Goal: Information Seeking & Learning: Check status

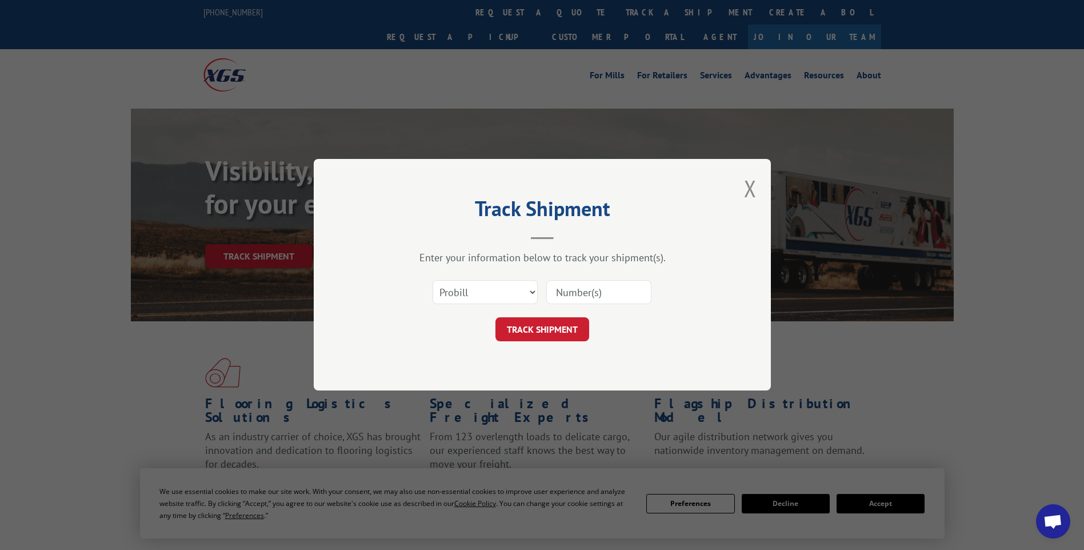
click at [608, 292] on input at bounding box center [599, 293] width 105 height 24
paste input "17014238 17014174 17014173 17014239 17014249 17014243 17014246"
type input "17014238 17014174 17014173 17014239 17014249 17014243 17014246"
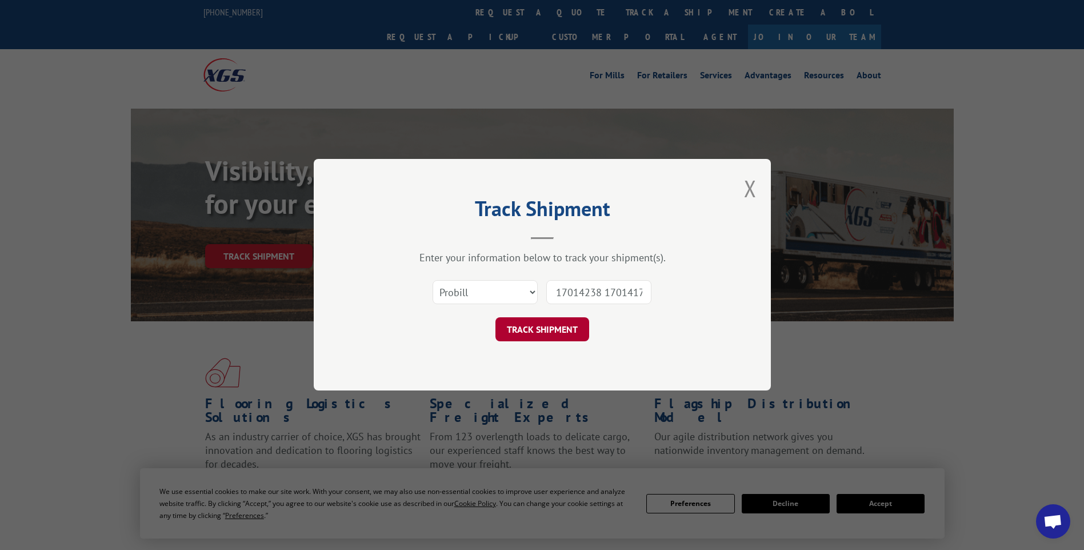
click at [551, 334] on button "TRACK SHIPMENT" at bounding box center [543, 330] width 94 height 24
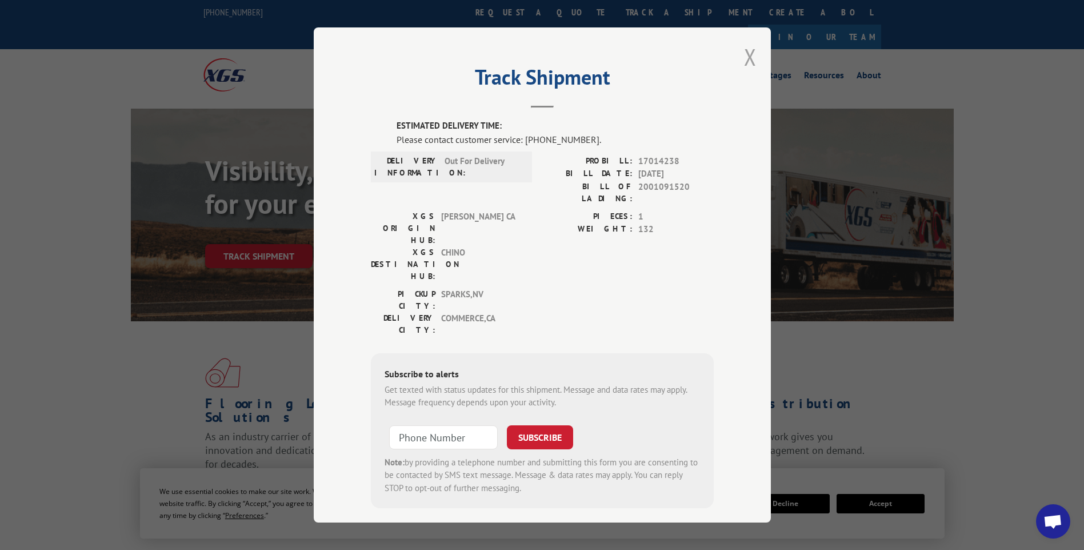
click at [747, 65] on button "Close modal" at bounding box center [750, 57] width 13 height 30
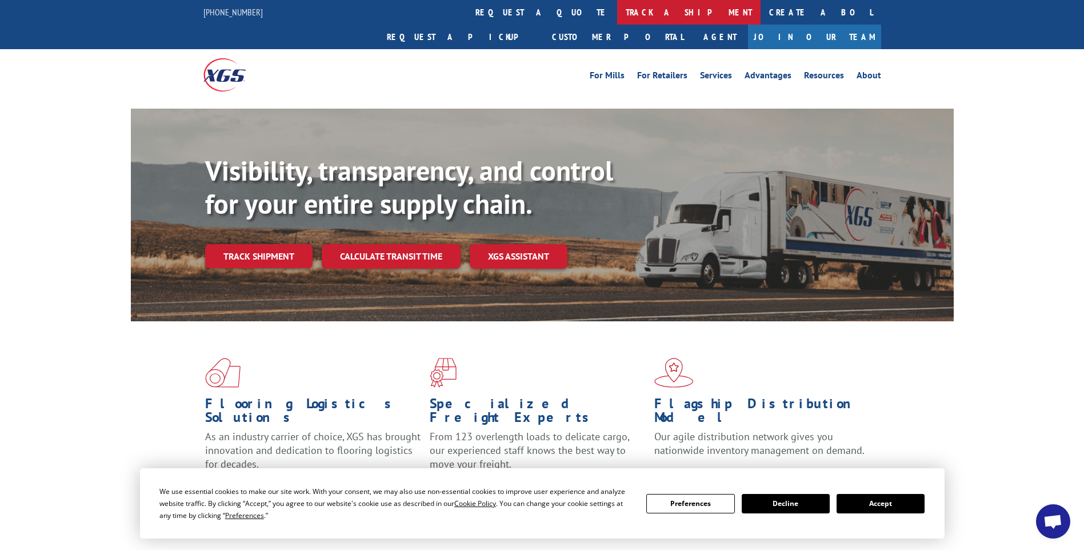
click at [617, 18] on link "track a shipment" at bounding box center [688, 12] width 143 height 25
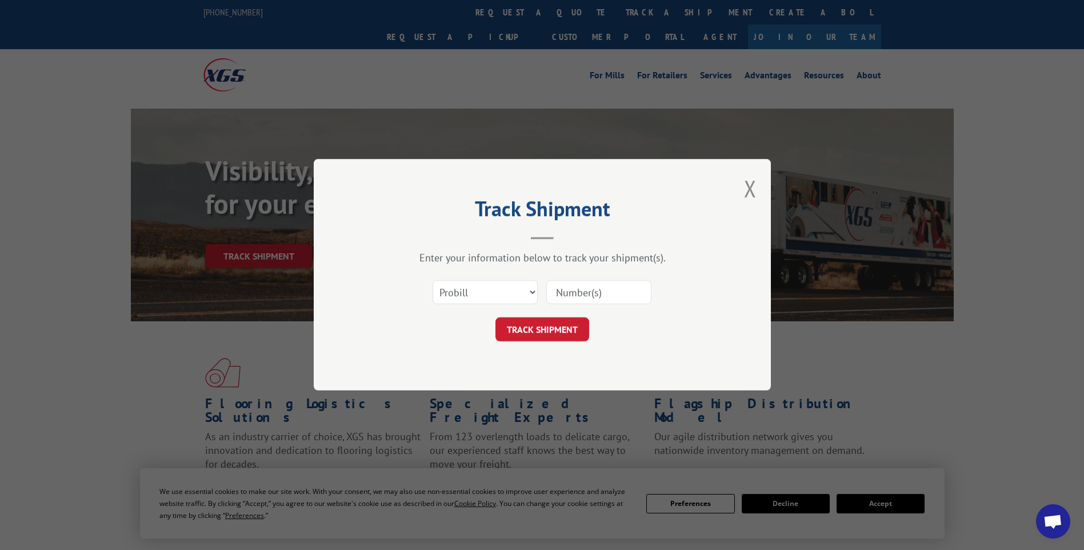
click at [599, 289] on input at bounding box center [599, 293] width 105 height 24
paste input "17014241 17014248 17014245 17014247"
type input "17014241 17014248 17014245 17014247"
click at [555, 334] on button "TRACK SHIPMENT" at bounding box center [543, 330] width 94 height 24
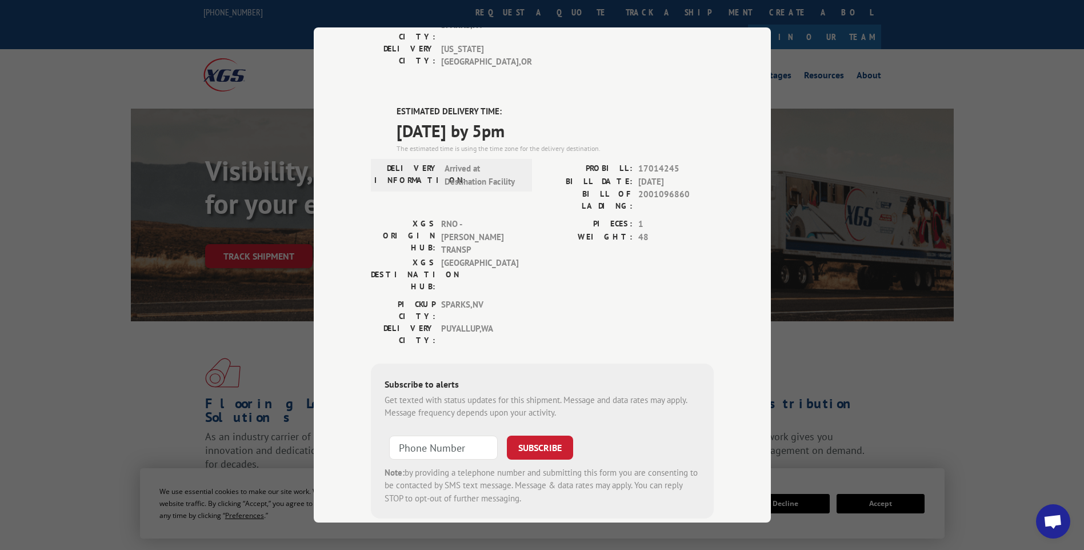
scroll to position [0, 0]
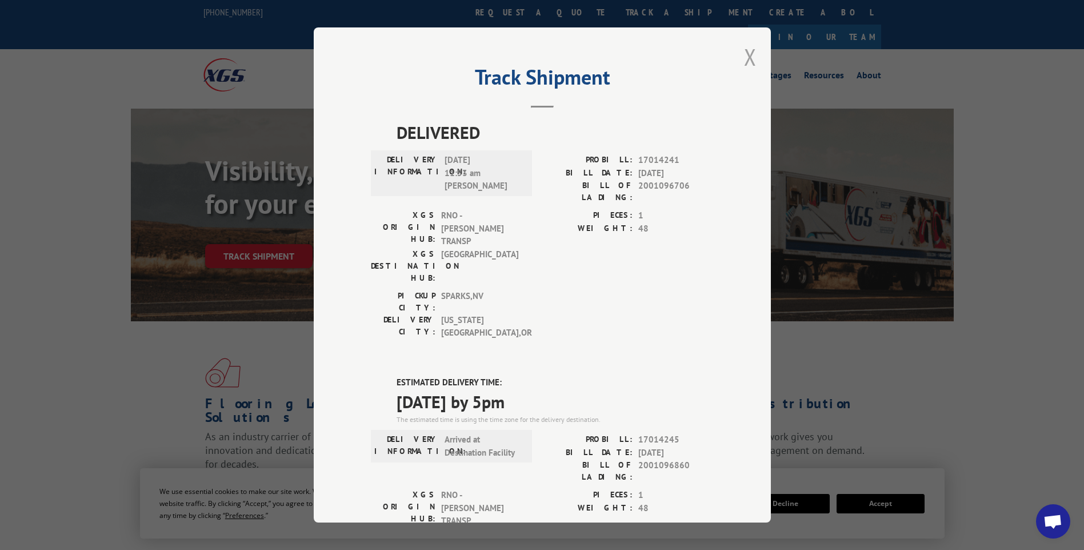
click at [748, 58] on button "Close modal" at bounding box center [750, 57] width 13 height 30
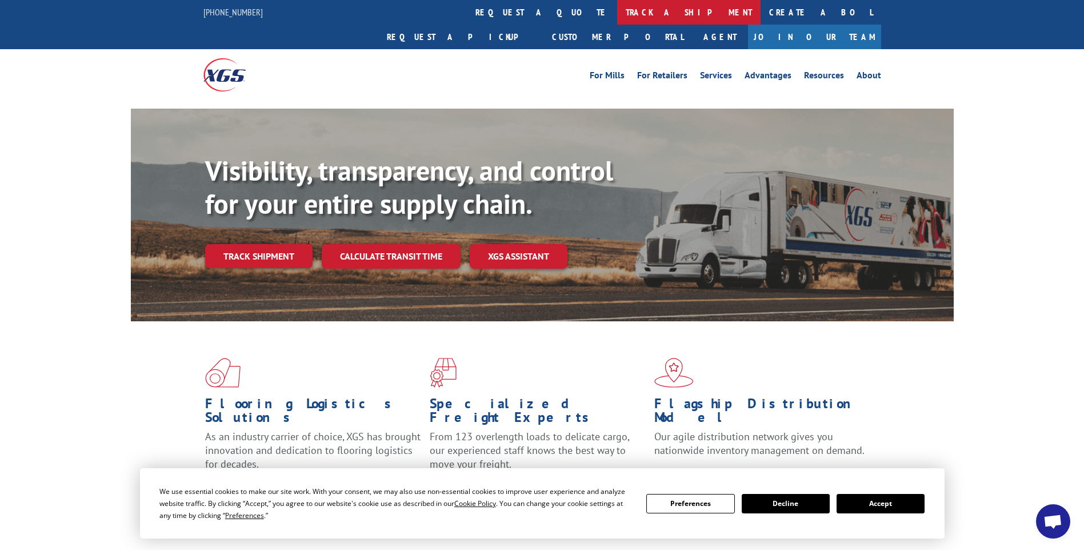
click at [617, 11] on link "track a shipment" at bounding box center [688, 12] width 143 height 25
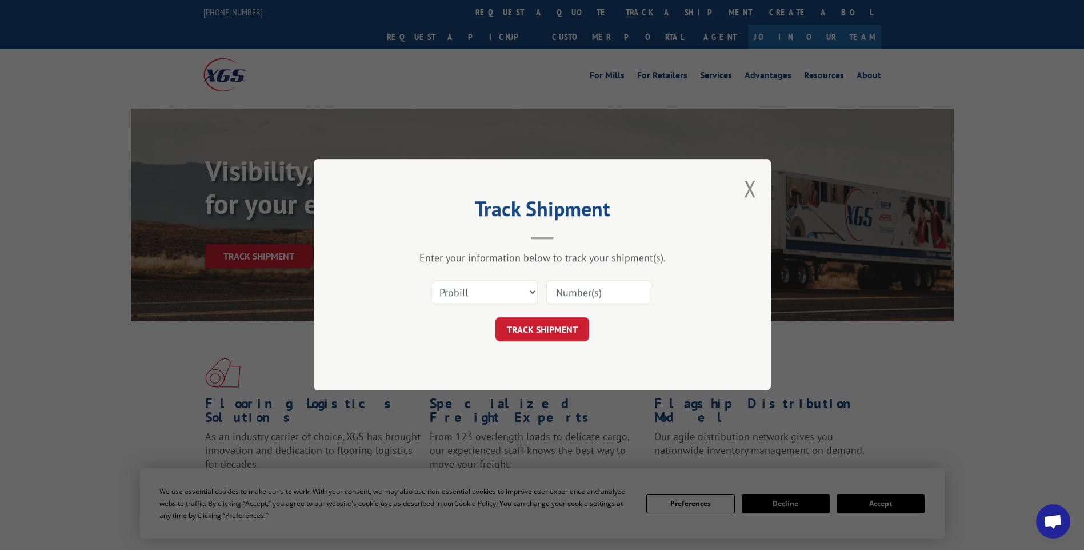
click at [619, 290] on input at bounding box center [599, 293] width 105 height 24
paste input "17014236 17014233 17014251 17014252 17014256 17014253 17014255 17014254"
type input "17014236 17014233 17014251 17014252 17014256 17014253 17014255 17014254"
click at [496, 329] on button "TRACK SHIPMENT" at bounding box center [543, 330] width 94 height 24
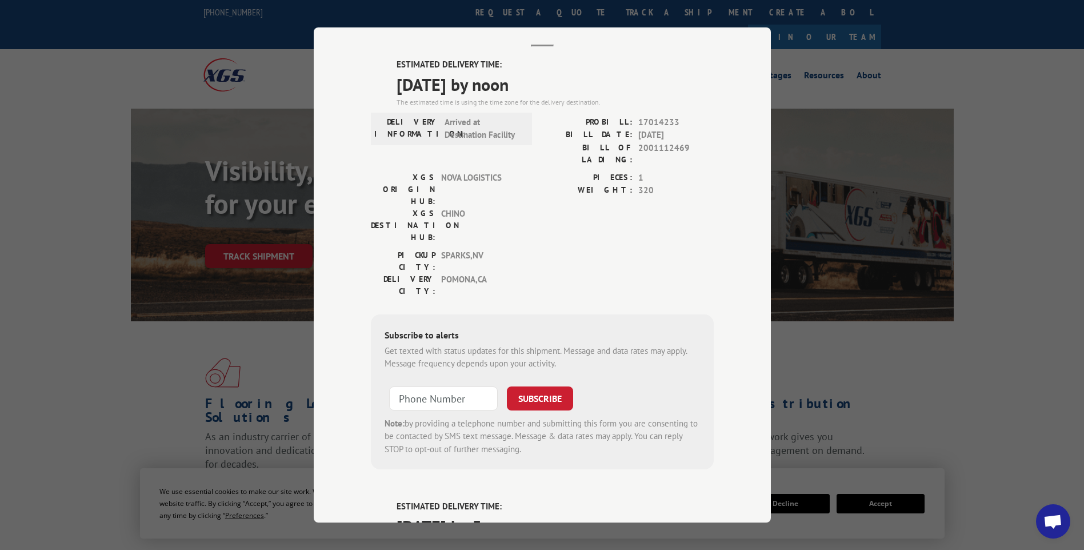
scroll to position [0, 0]
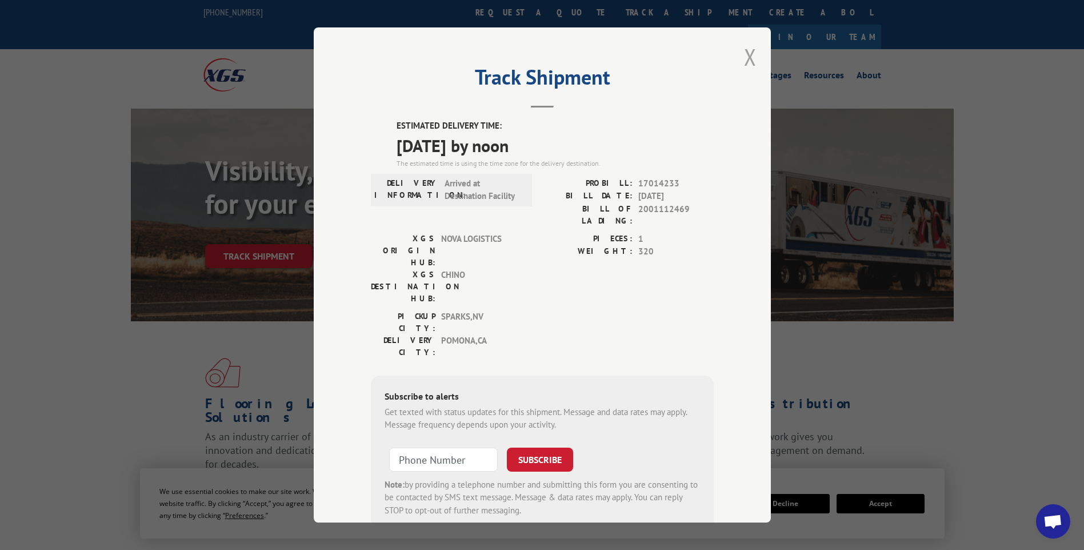
click at [747, 57] on button "Close modal" at bounding box center [750, 57] width 13 height 30
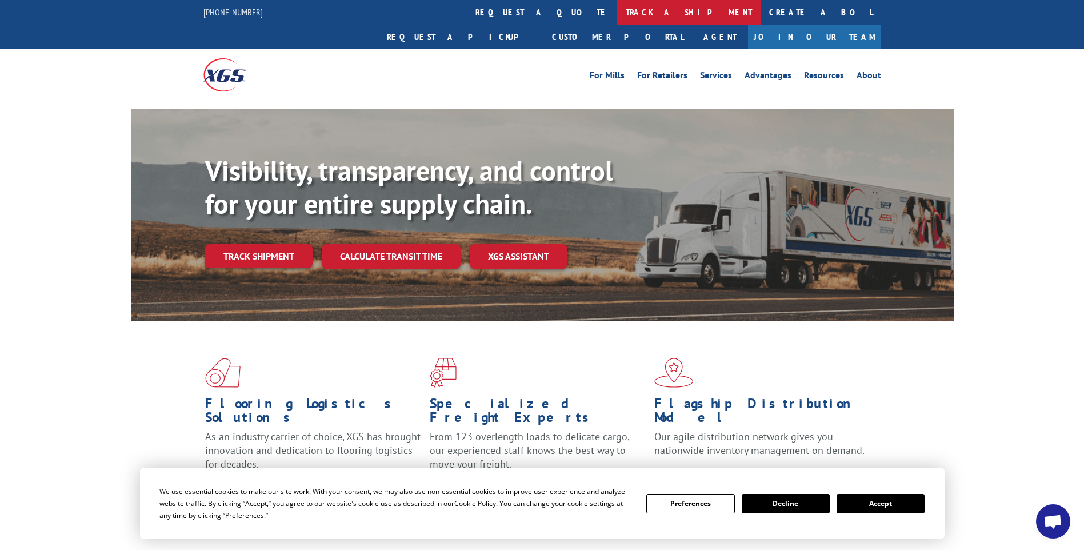
click at [617, 15] on link "track a shipment" at bounding box center [688, 12] width 143 height 25
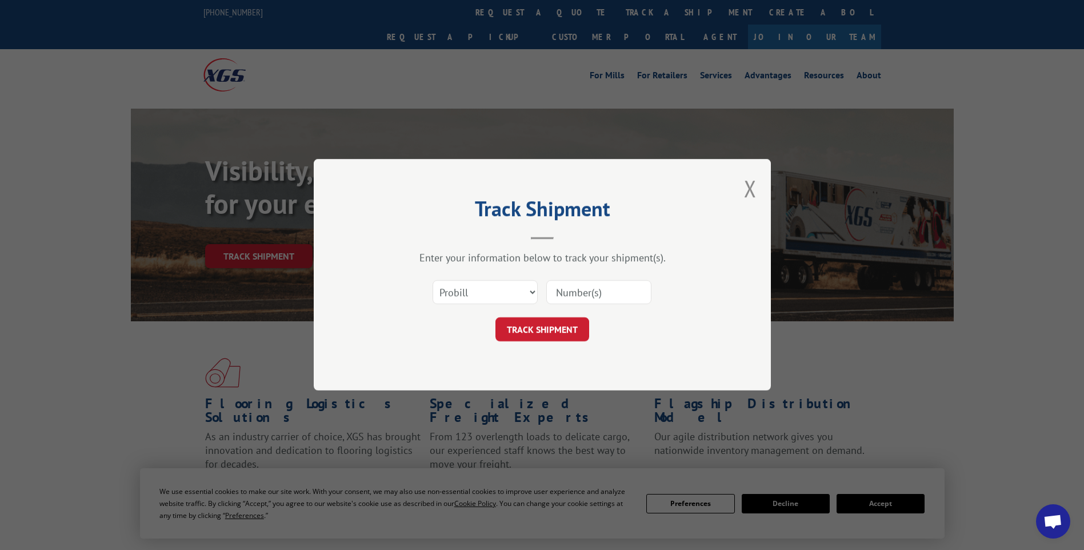
click at [613, 301] on input at bounding box center [599, 293] width 105 height 24
paste input "17014194 17014191 17014178 17014190 17014198 17014203 17014196"
type input "17014194 17014191 17014178 17014190 17014198 17014203 17014196"
click at [553, 333] on button "TRACK SHIPMENT" at bounding box center [543, 330] width 94 height 24
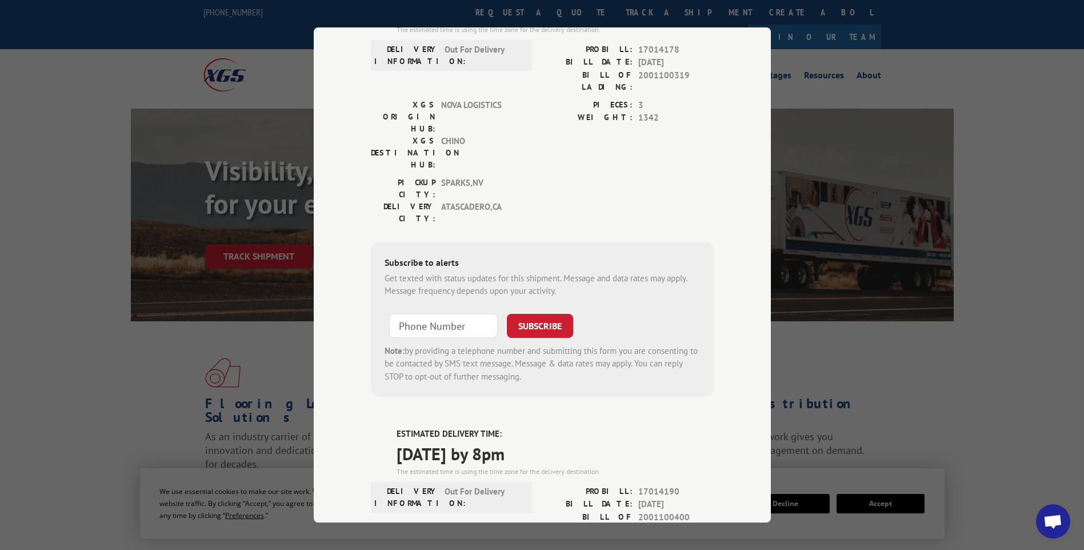
scroll to position [0, 0]
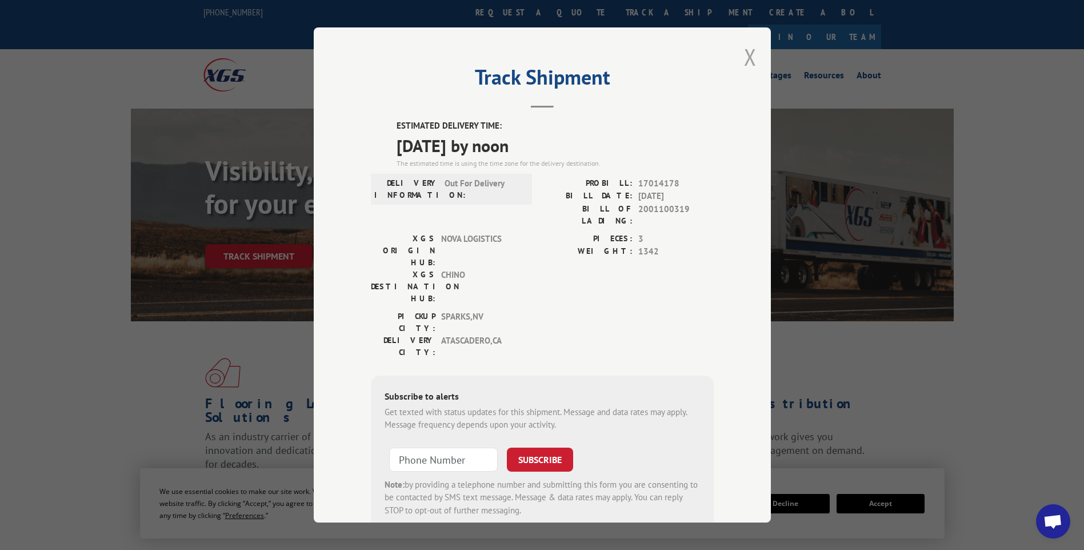
click at [748, 59] on button "Close modal" at bounding box center [750, 57] width 13 height 30
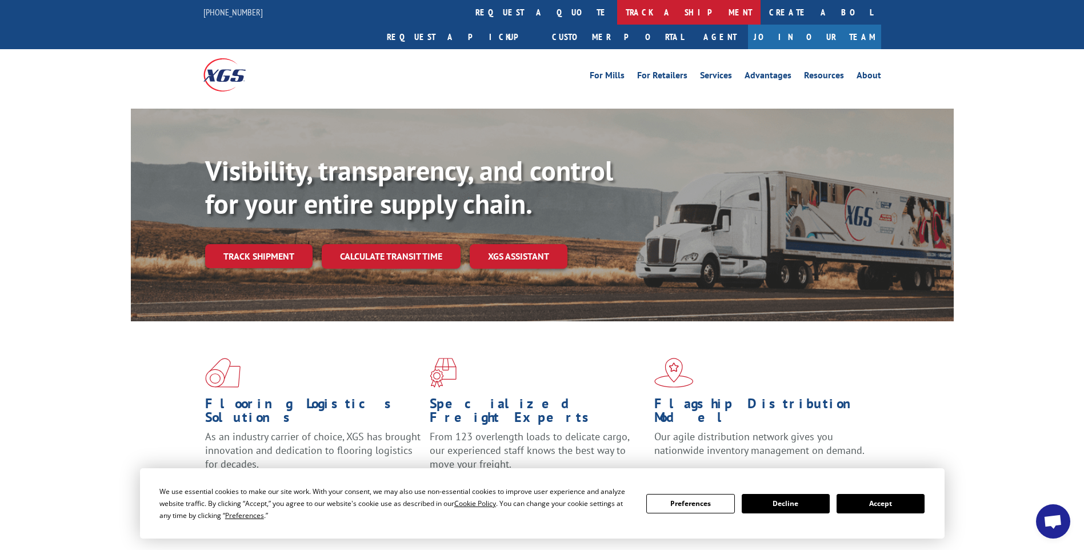
click at [617, 9] on link "track a shipment" at bounding box center [688, 12] width 143 height 25
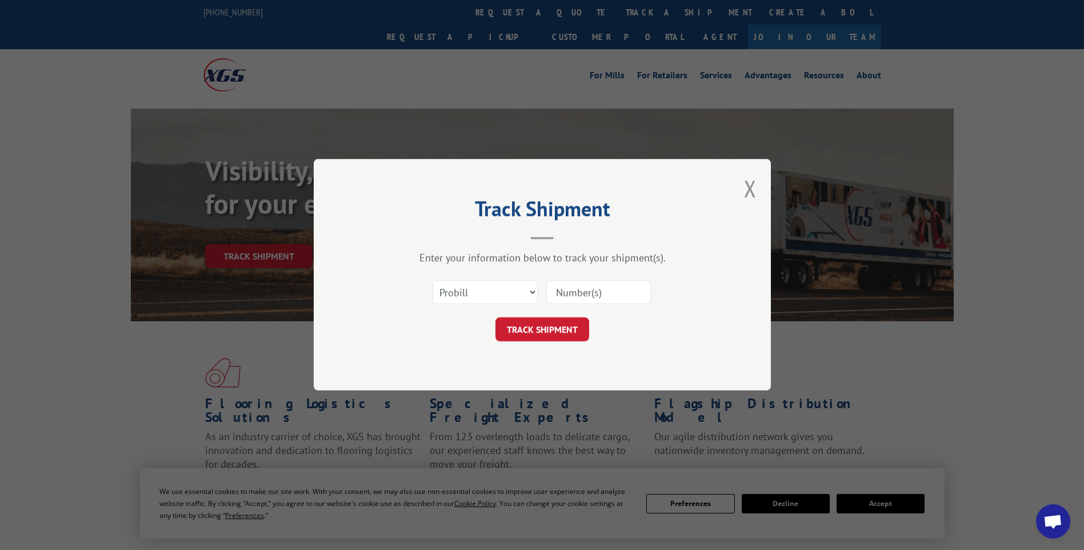
click at [610, 292] on input at bounding box center [599, 293] width 105 height 24
paste input "17014215 17014217 17014208 17014207"
type input "17014215 17014217 17014208 17014207"
click at [547, 328] on button "TRACK SHIPMENT" at bounding box center [543, 330] width 94 height 24
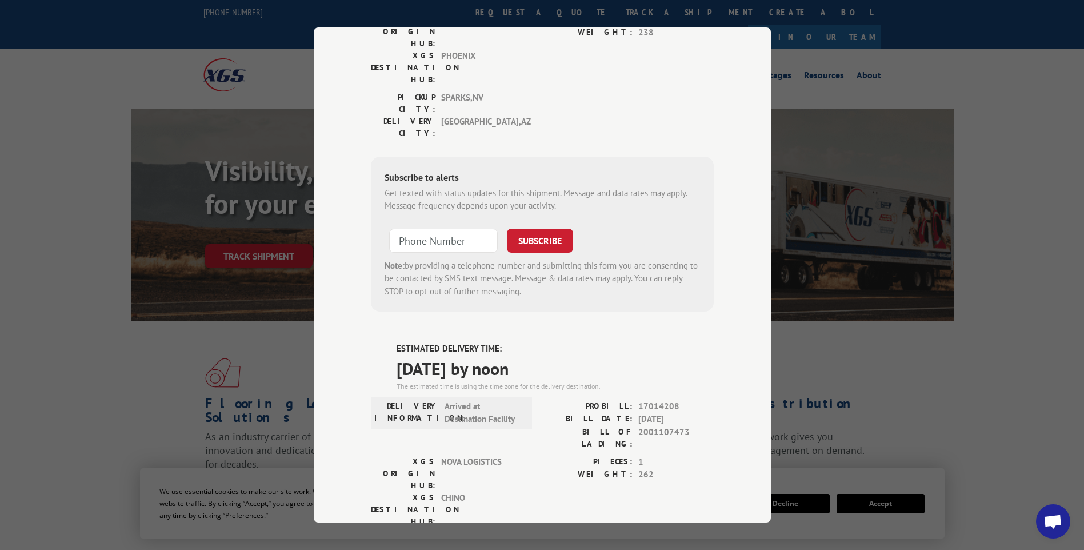
scroll to position [0, 0]
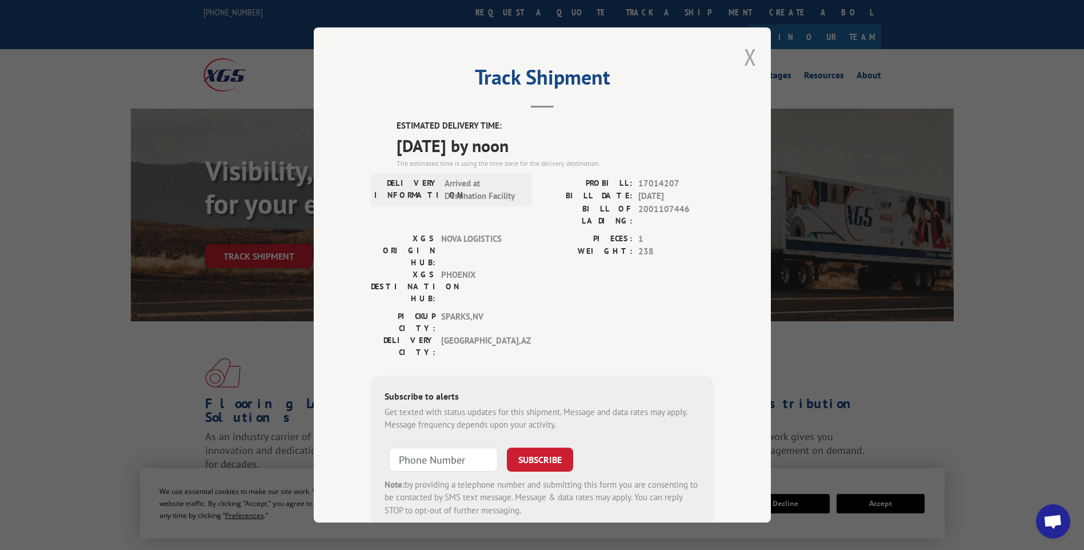
click at [751, 63] on button "Close modal" at bounding box center [750, 57] width 13 height 30
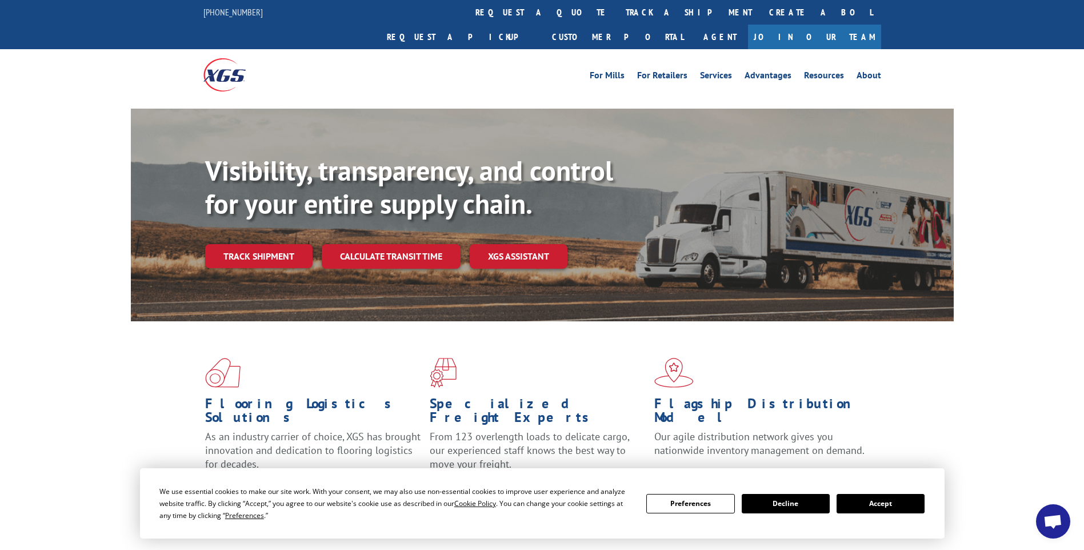
click at [617, 16] on link "track a shipment" at bounding box center [688, 12] width 143 height 25
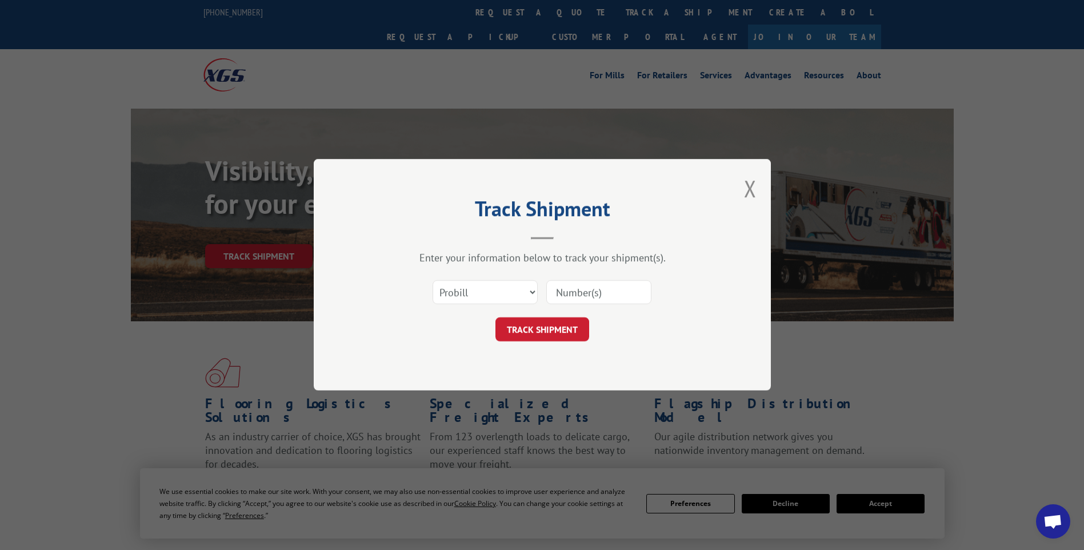
click at [580, 292] on input at bounding box center [599, 293] width 105 height 24
paste input "17014216 17014218 17014212 17014220"
type input "17014216 17014218 17014212 17014220"
click at [530, 329] on button "TRACK SHIPMENT" at bounding box center [543, 330] width 94 height 24
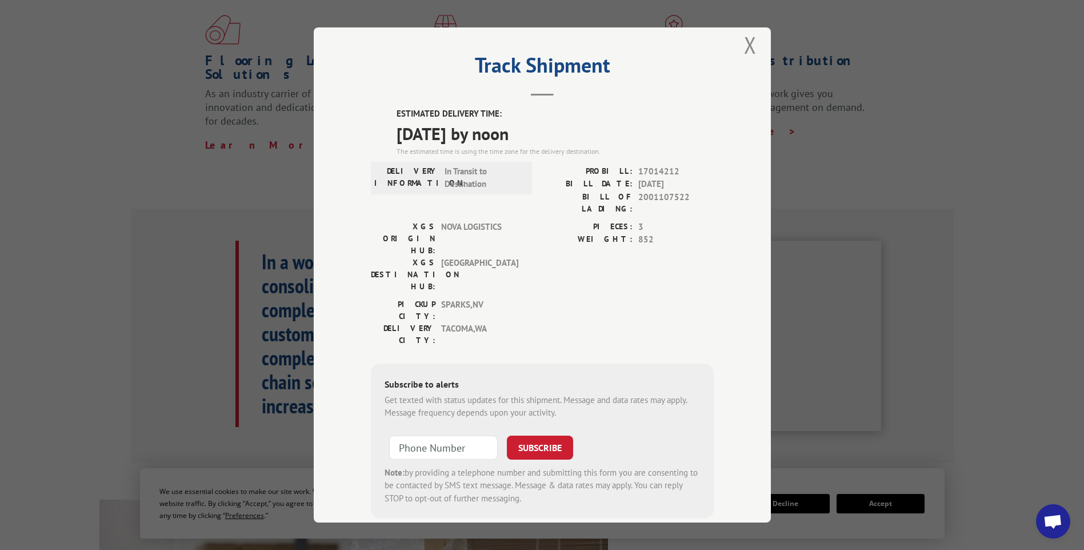
scroll to position [0, 0]
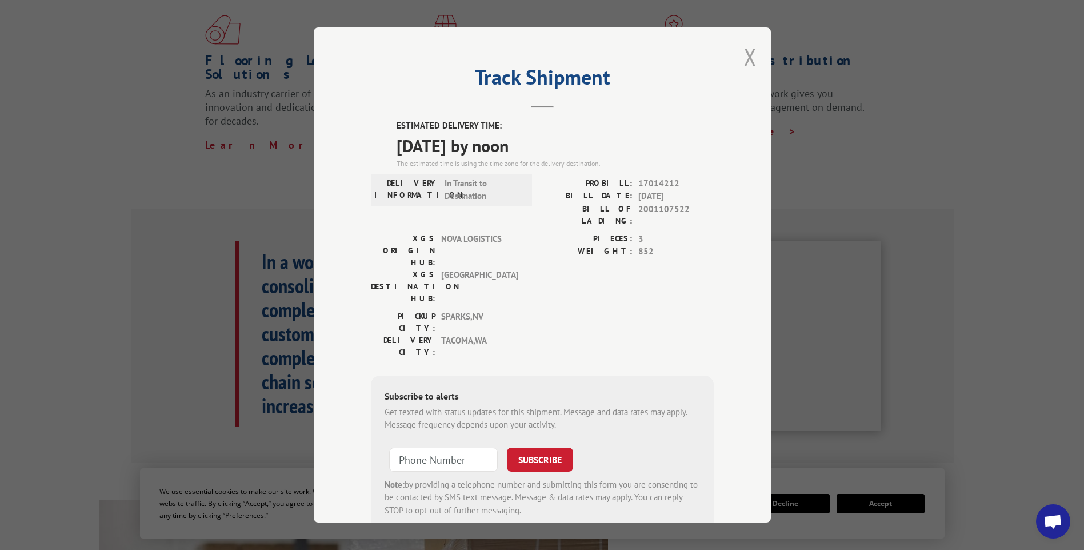
click at [747, 56] on button "Close modal" at bounding box center [750, 57] width 13 height 30
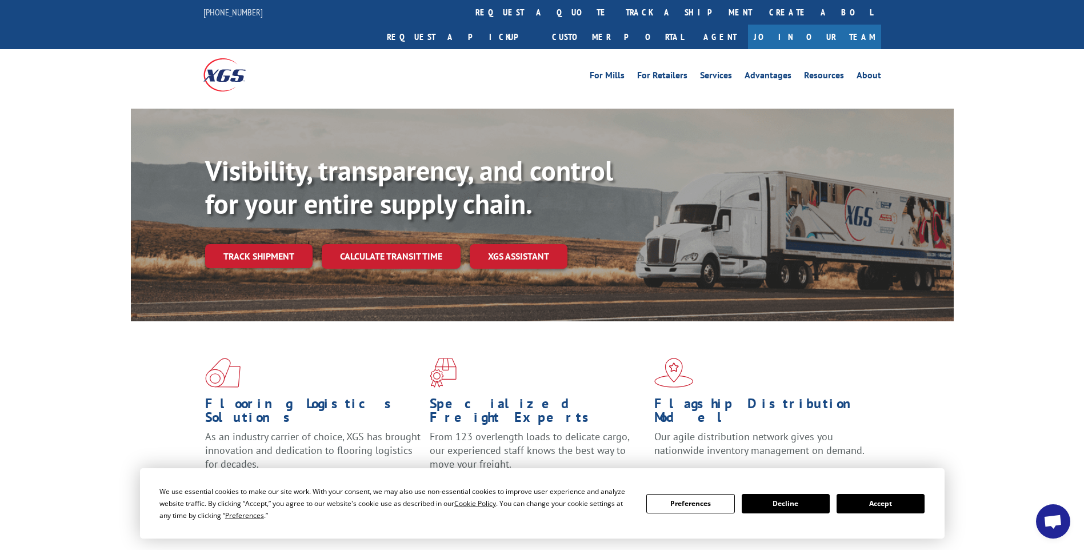
click at [617, 11] on link "track a shipment" at bounding box center [688, 12] width 143 height 25
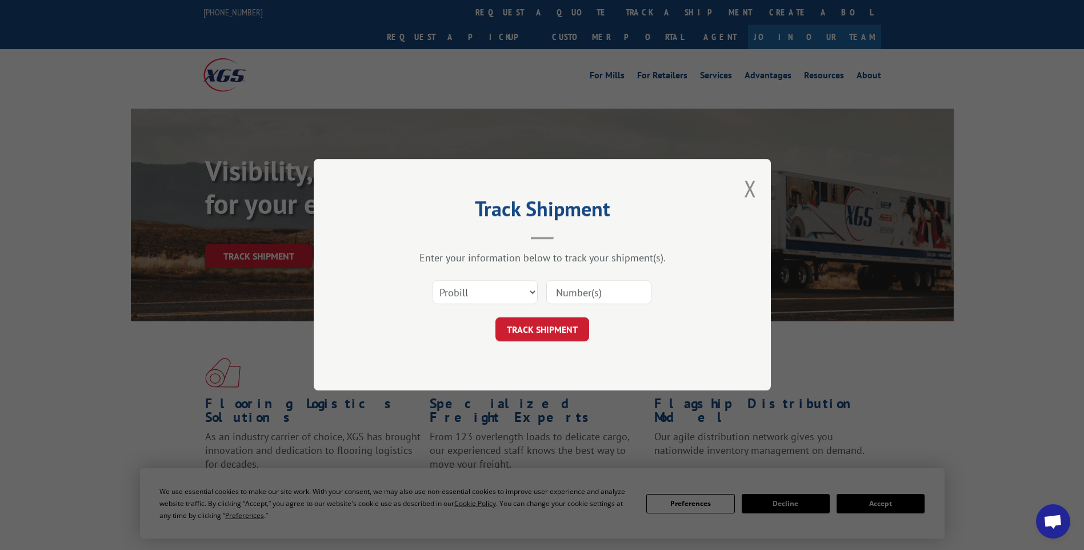
click at [593, 288] on input at bounding box center [599, 293] width 105 height 24
paste input "17014211 17014214 17014227 17014226 17014225 17014237 17014232 17014235 1701422…"
type input "17014211 17014214 17014227 17014226 17014225 17014237 17014232 17014235 1701422…"
click at [561, 338] on button "TRACK SHIPMENT" at bounding box center [543, 330] width 94 height 24
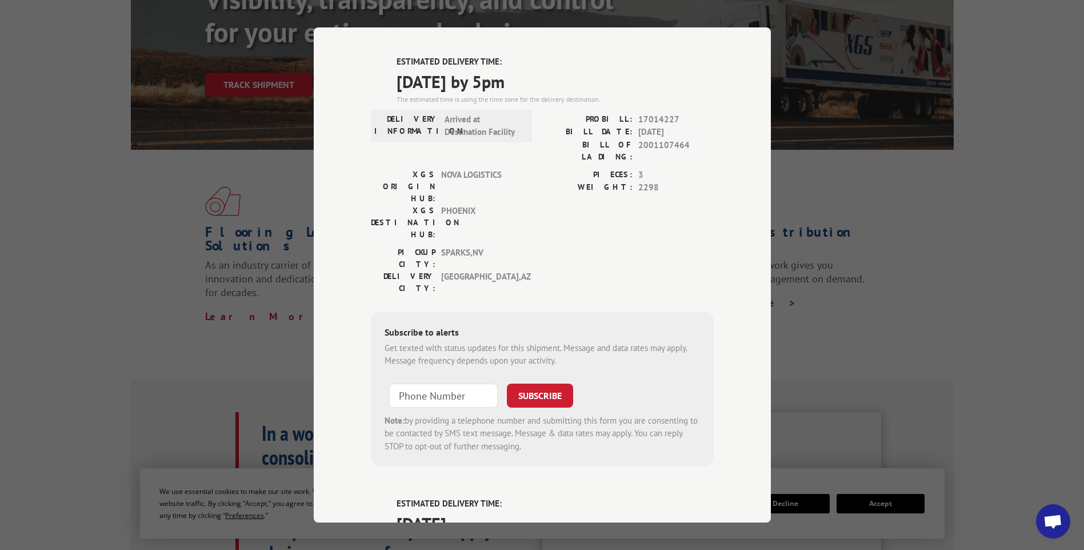
scroll to position [0, 0]
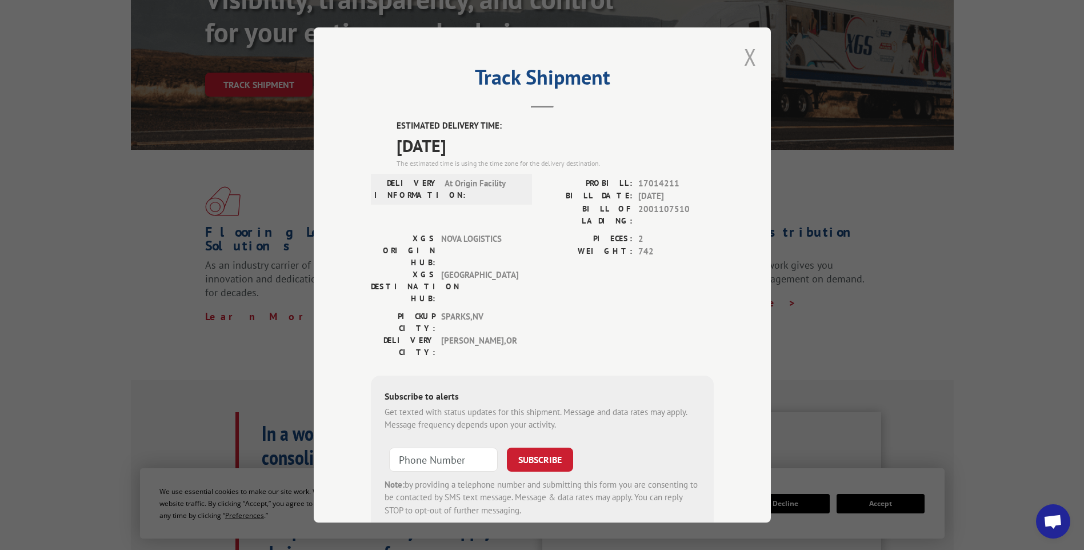
click at [744, 60] on button "Close modal" at bounding box center [750, 57] width 13 height 30
